Goal: Task Accomplishment & Management: Use online tool/utility

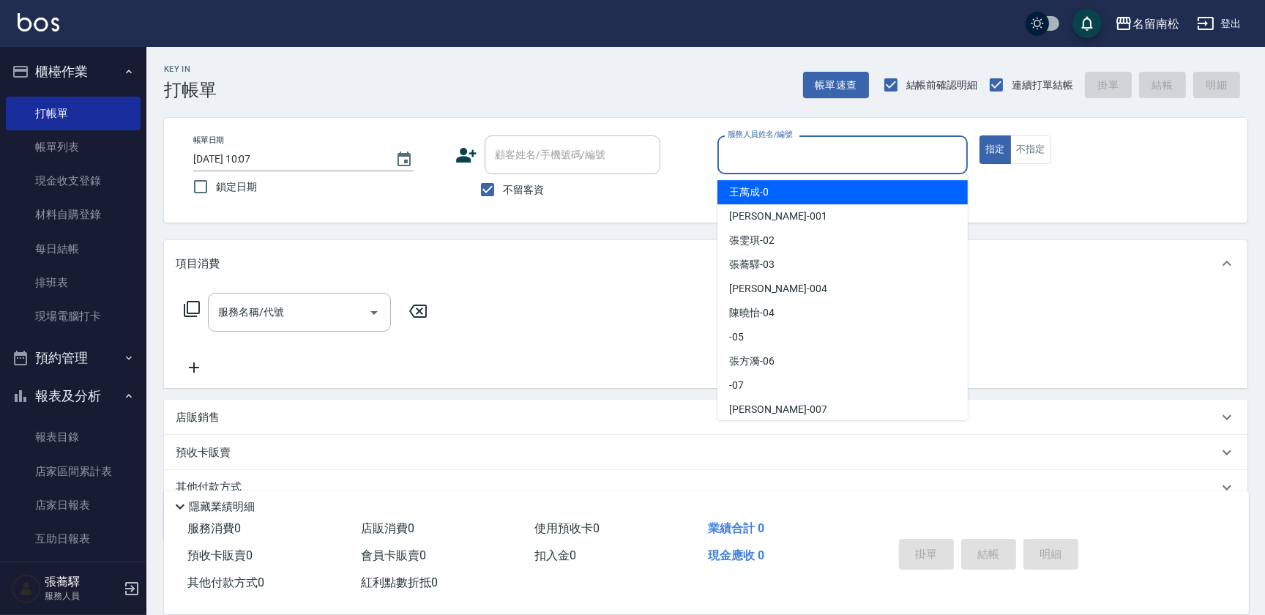
click at [810, 157] on input "服務人員姓名/編號" at bounding box center [842, 155] width 237 height 26
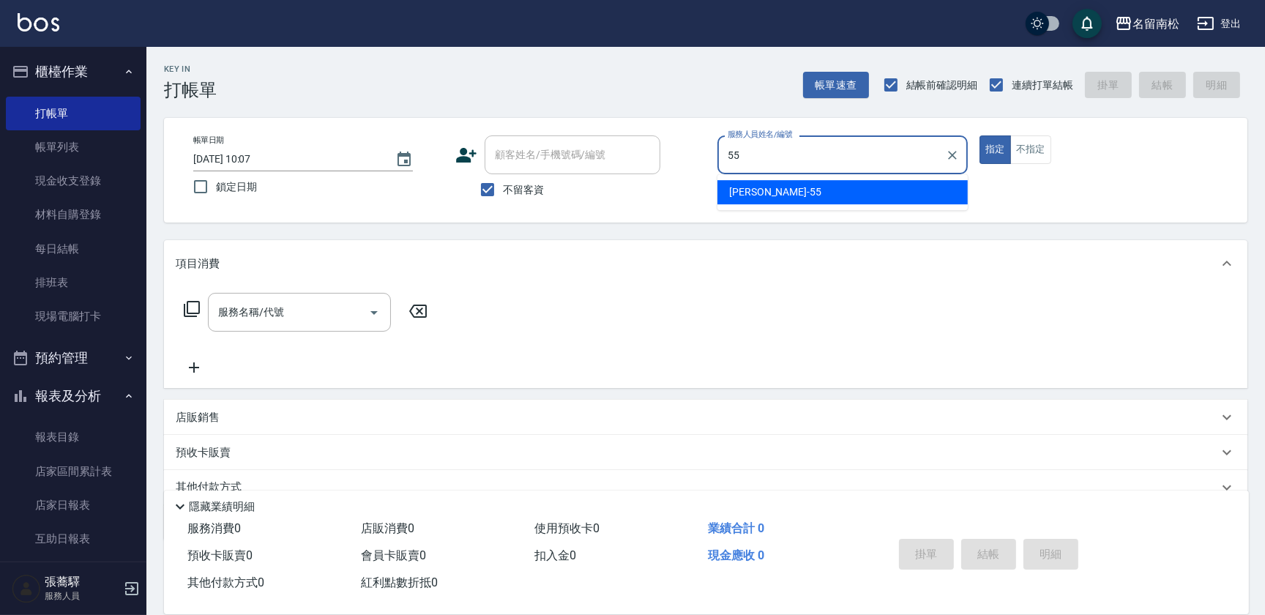
type input "呂秀貞-55"
type button "true"
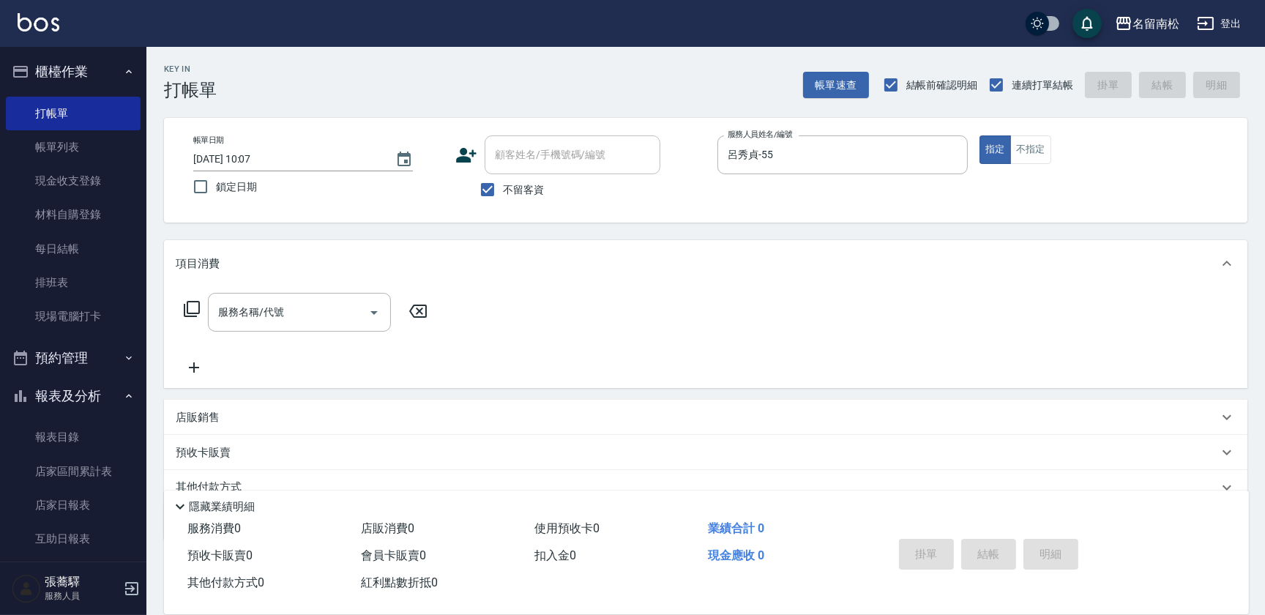
drag, startPoint x: 190, startPoint y: 310, endPoint x: 205, endPoint y: 317, distance: 16.4
click at [203, 315] on div "服務名稱/代號 服務名稱/代號" at bounding box center [306, 312] width 261 height 39
drag, startPoint x: 190, startPoint y: 312, endPoint x: 195, endPoint y: 321, distance: 10.8
click at [195, 321] on div "服務名稱/代號 服務名稱/代號" at bounding box center [306, 312] width 261 height 39
click at [189, 303] on icon at bounding box center [192, 309] width 18 height 18
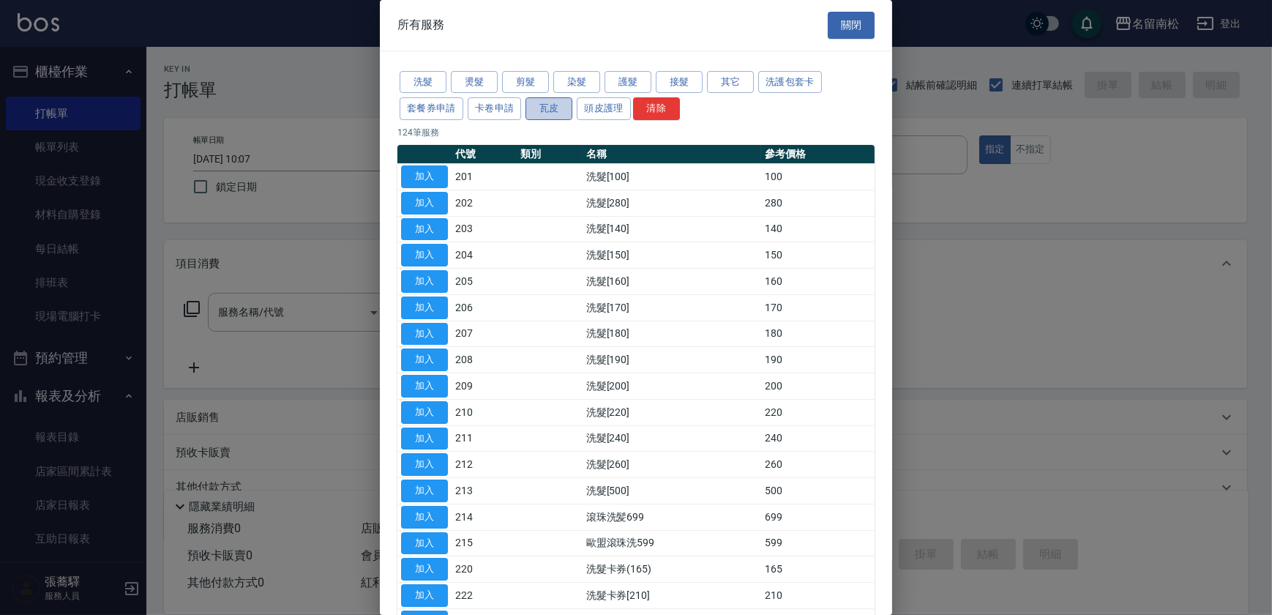
click at [547, 108] on button "瓦皮" at bounding box center [548, 108] width 47 height 23
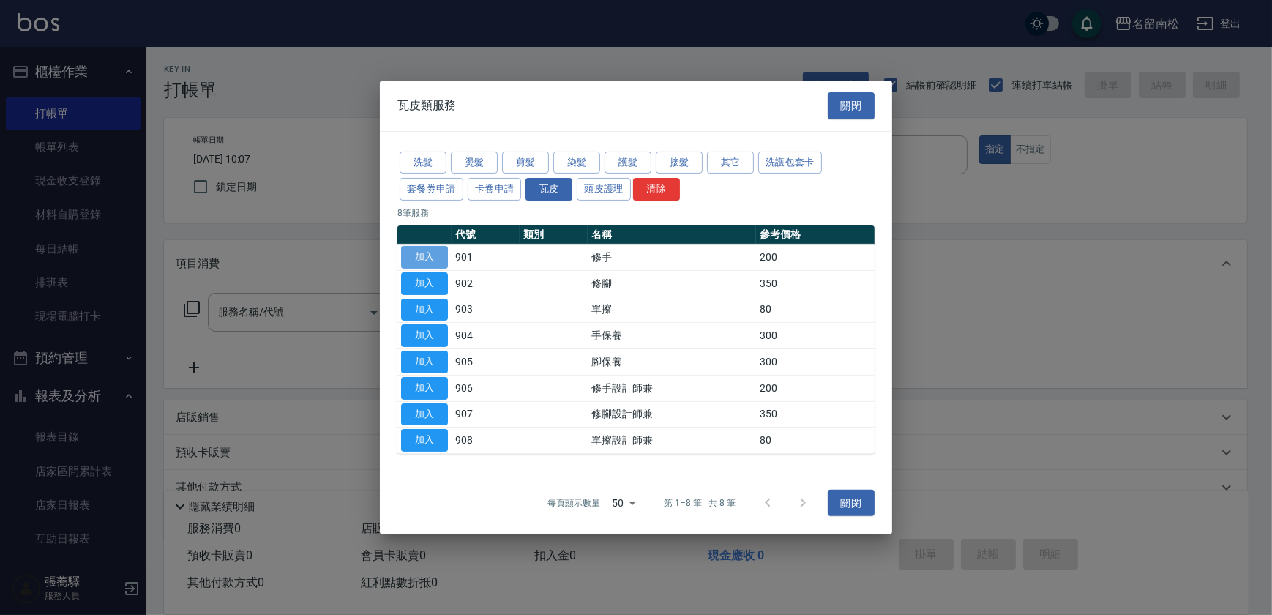
click at [427, 251] on button "加入" at bounding box center [424, 257] width 47 height 23
type input "修手(901)"
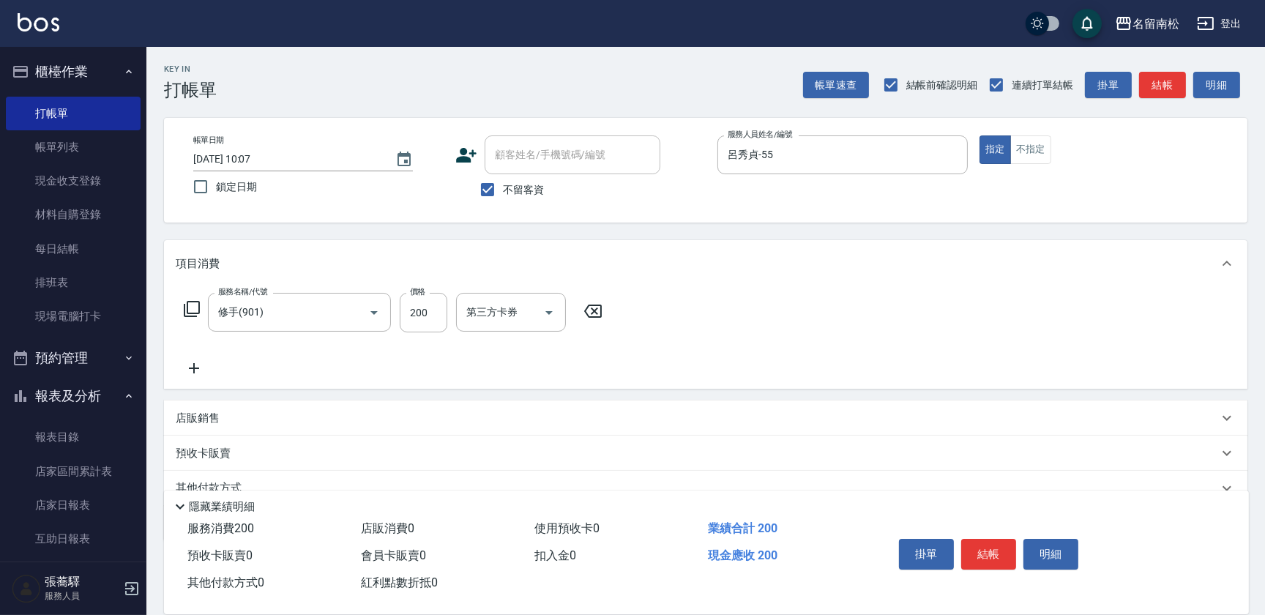
click at [192, 316] on icon at bounding box center [192, 309] width 18 height 18
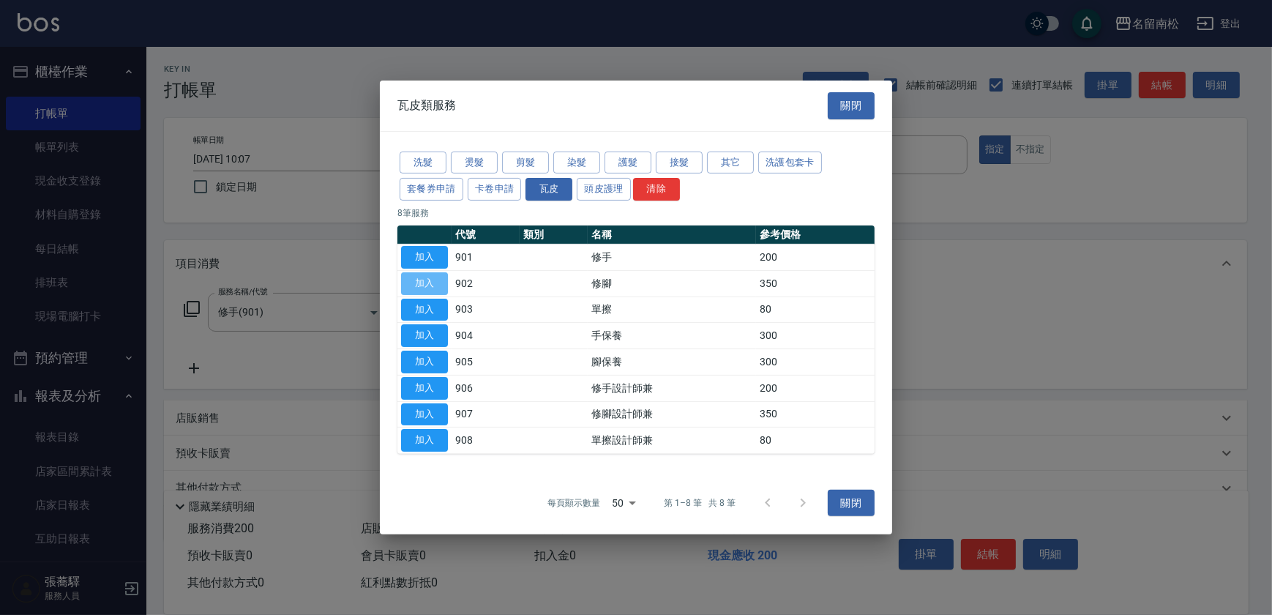
drag, startPoint x: 425, startPoint y: 278, endPoint x: 470, endPoint y: 287, distance: 45.5
click at [439, 280] on button "加入" at bounding box center [424, 283] width 47 height 23
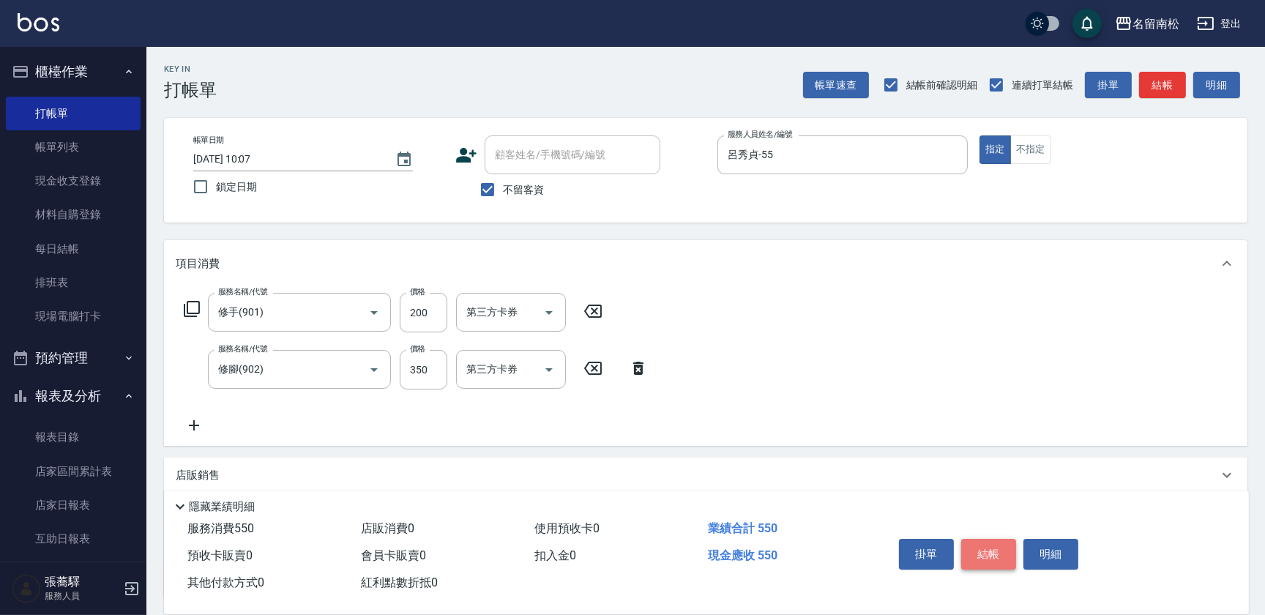
click at [997, 544] on button "結帳" at bounding box center [988, 554] width 55 height 31
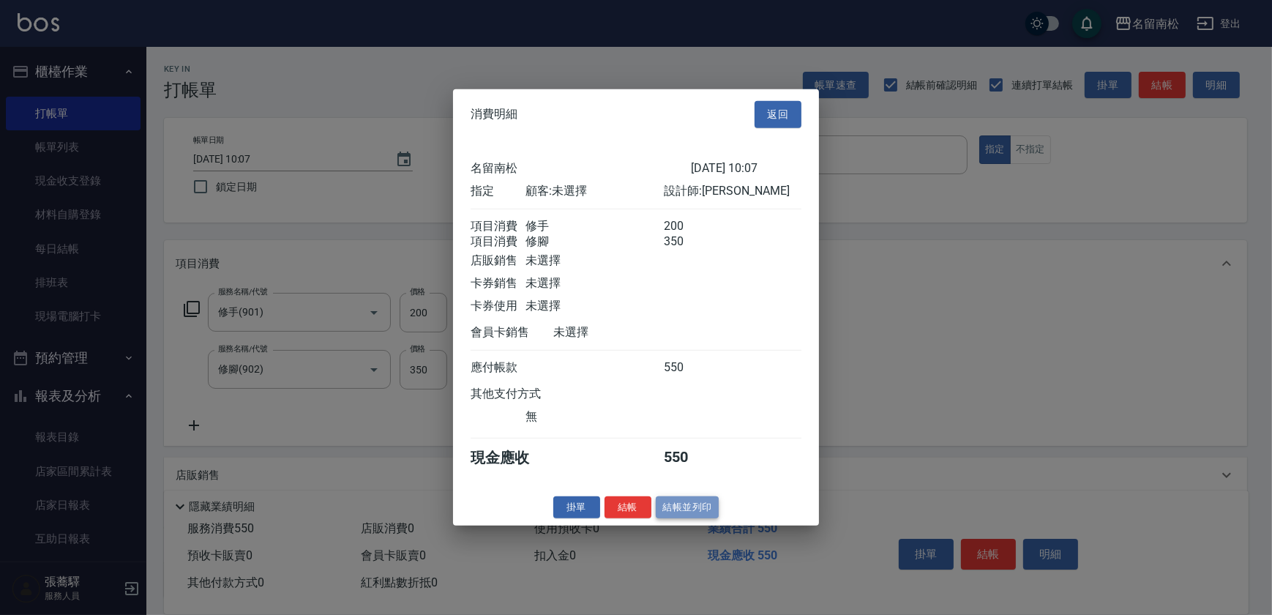
drag, startPoint x: 682, startPoint y: 510, endPoint x: 689, endPoint y: 511, distance: 7.4
click at [686, 511] on button "結帳並列印" at bounding box center [688, 506] width 64 height 23
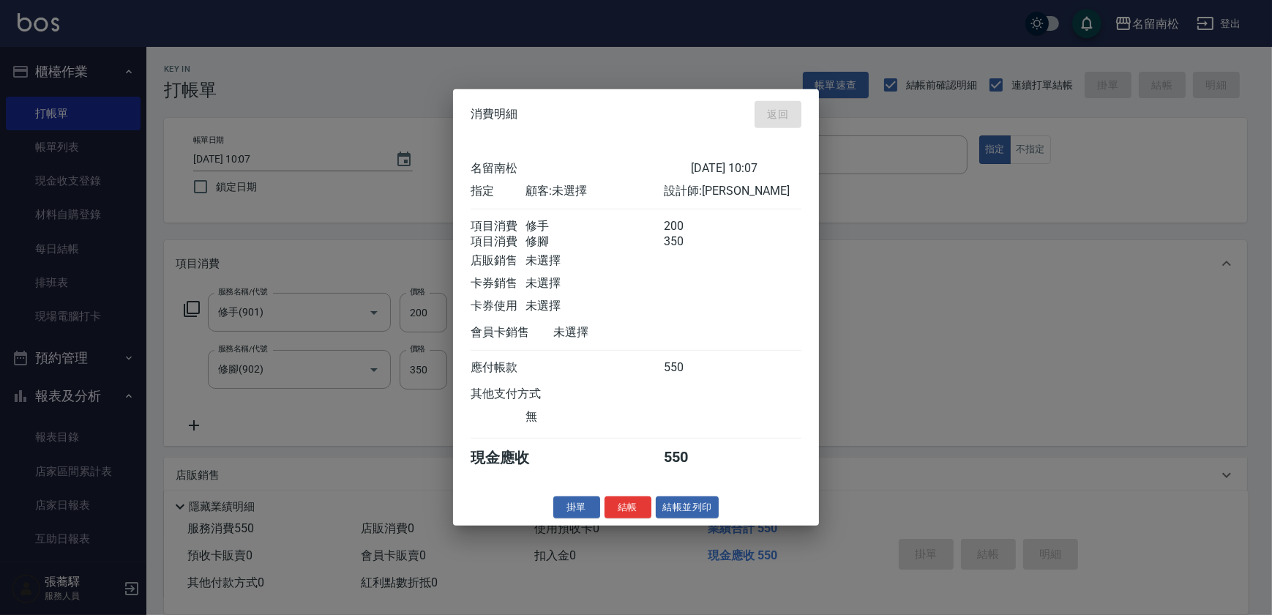
type input "[DATE] 12:42"
